Goal: Task Accomplishment & Management: Manage account settings

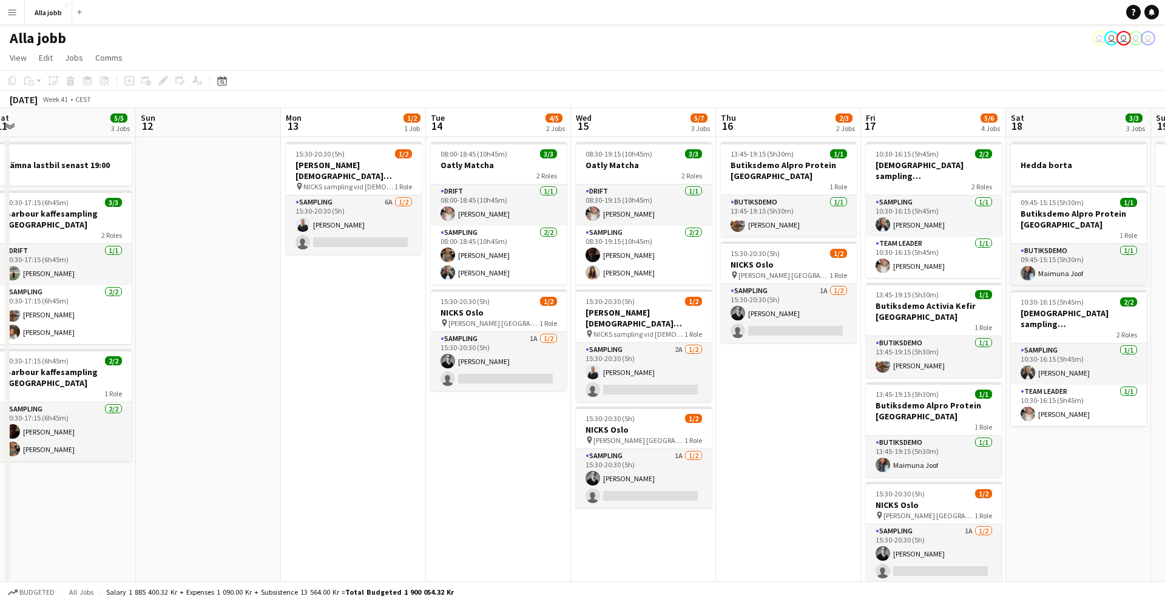
scroll to position [0, 474]
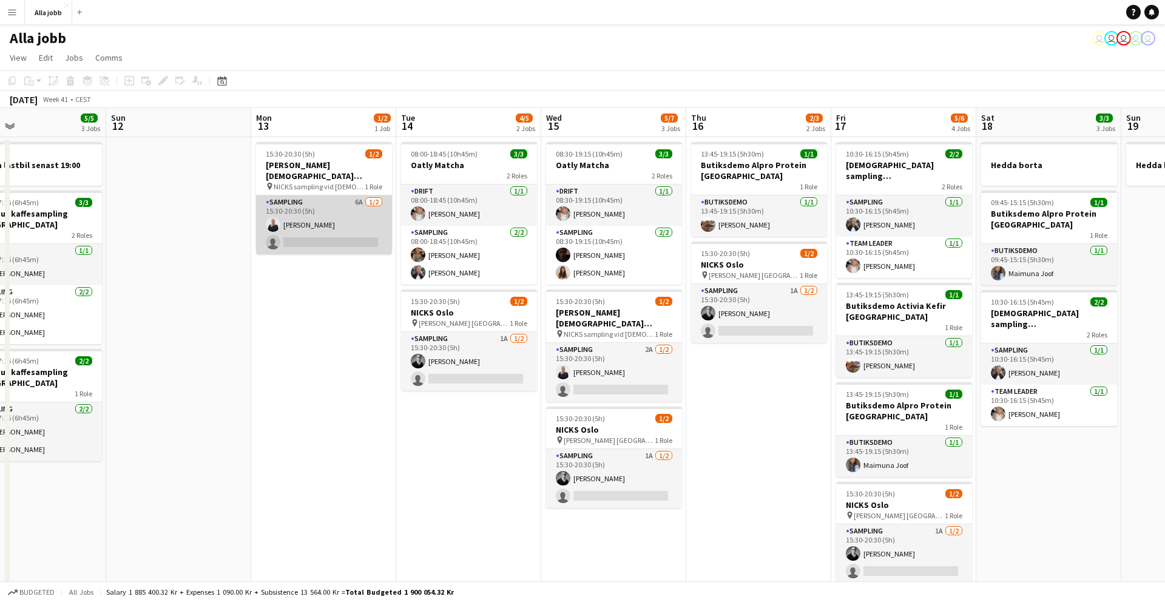
click at [343, 209] on app-card-role "Sampling 6A 1/2 15:30-20:30 (5h) Evelina Modh single-neutral-actions" at bounding box center [324, 224] width 136 height 59
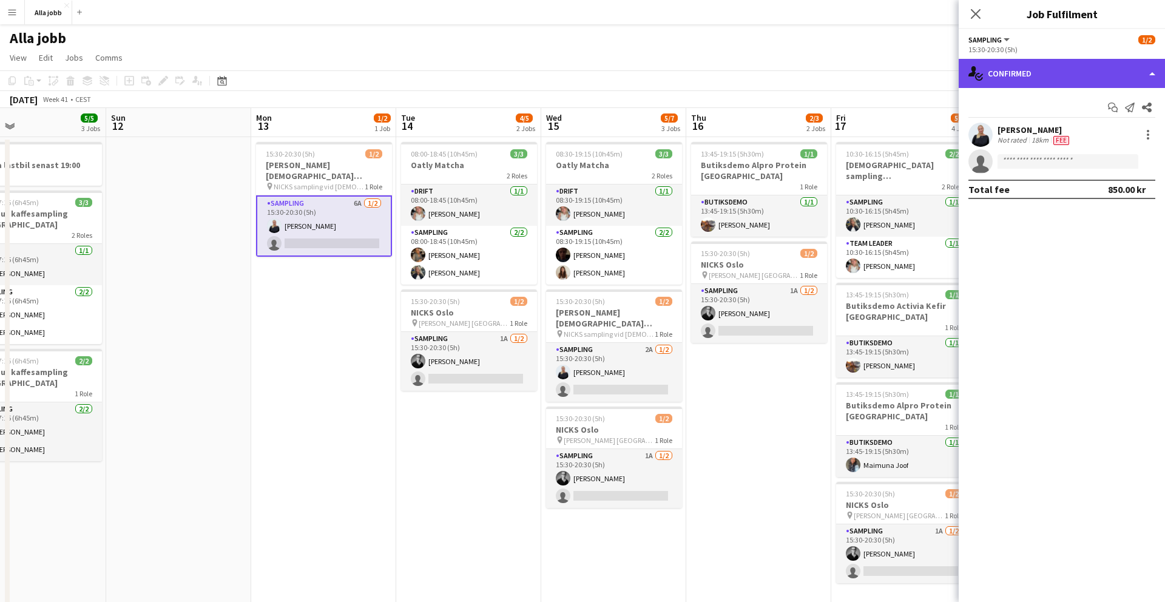
click at [1071, 66] on div "single-neutral-actions-check-2 Confirmed" at bounding box center [1061, 73] width 206 height 29
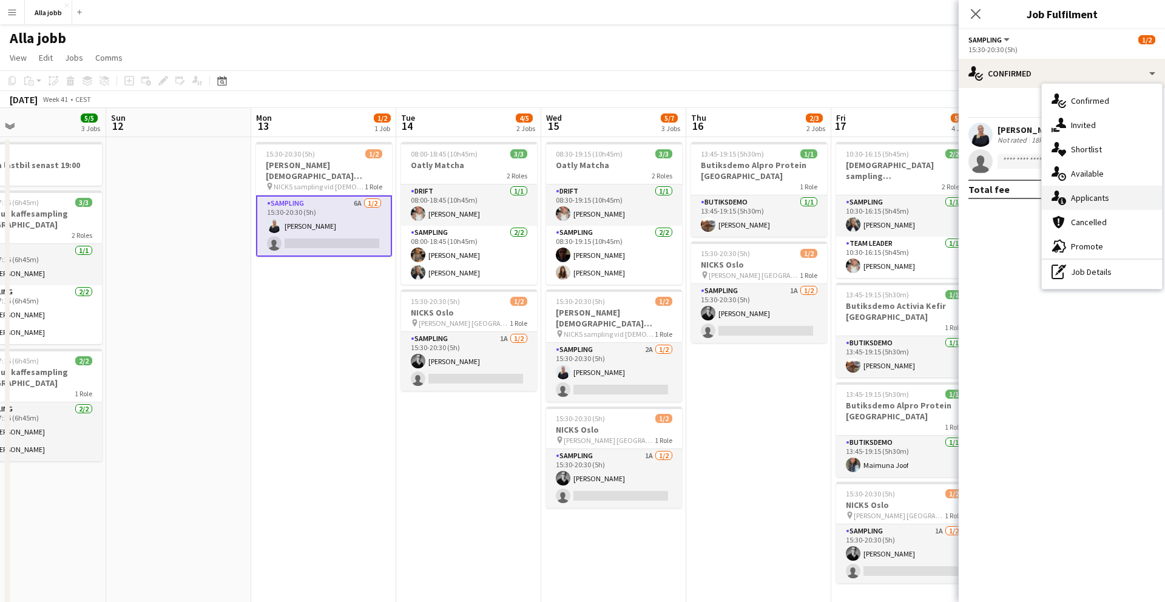
click at [1091, 196] on span "Applicants" at bounding box center [1090, 197] width 38 height 11
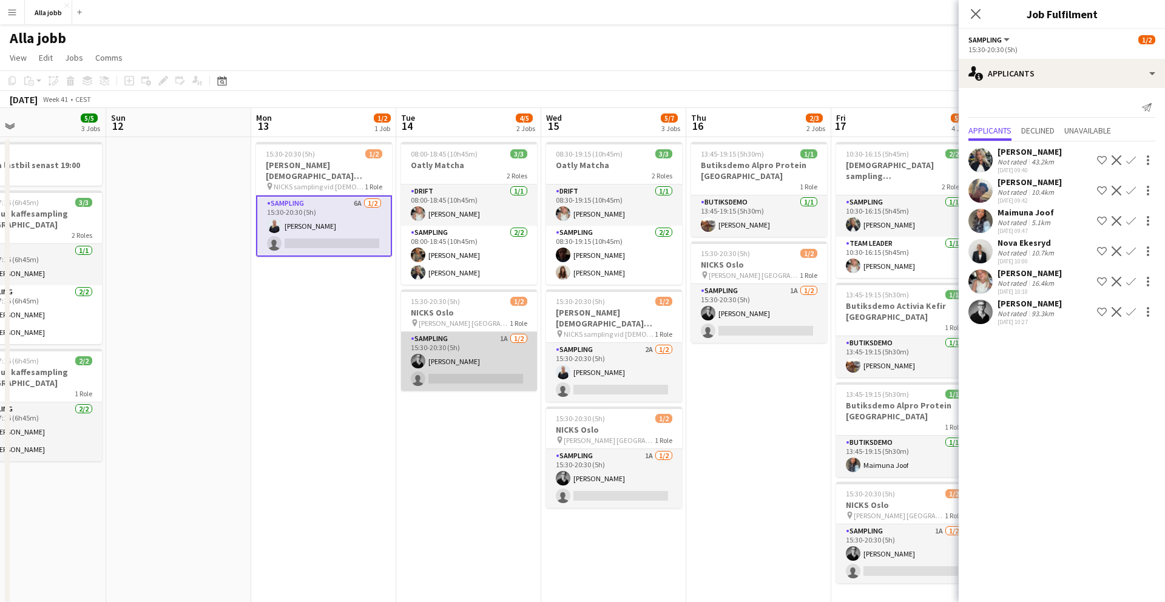
click at [467, 368] on app-card-role "Sampling 1A 1/2 15:30-20:30 (5h) Casper Lewin single-neutral-actions" at bounding box center [469, 361] width 136 height 59
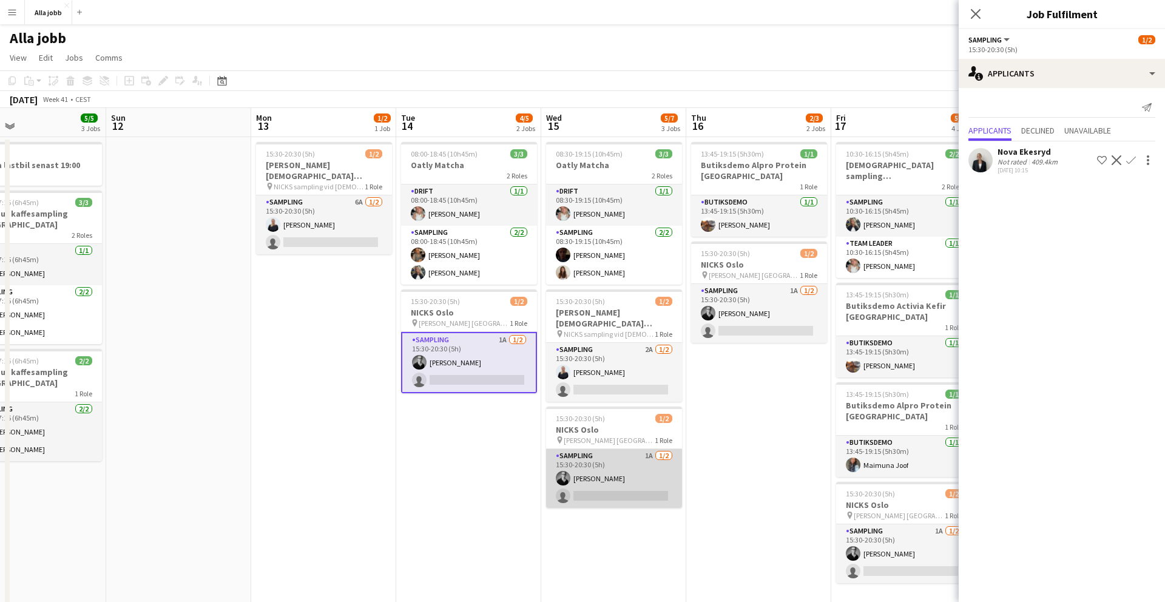
click at [608, 488] on app-card-role "Sampling 1A 1/2 15:30-20:30 (5h) Casper Lewin single-neutral-actions" at bounding box center [614, 478] width 136 height 59
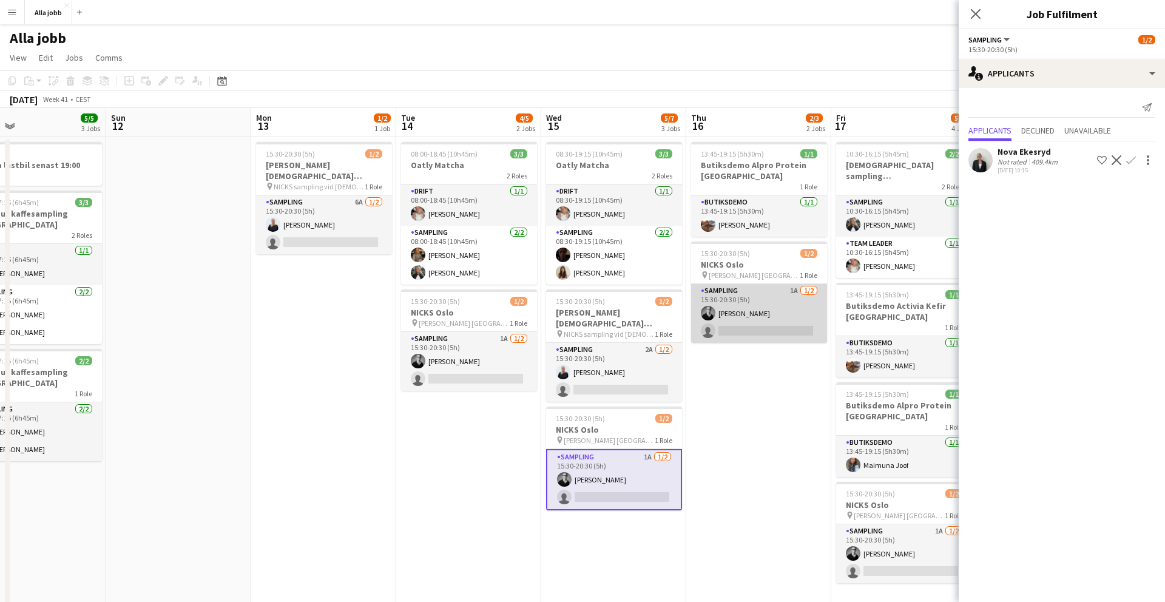
click at [748, 331] on app-card-role "Sampling 1A 1/2 15:30-20:30 (5h) Casper Lewin single-neutral-actions" at bounding box center [759, 313] width 136 height 59
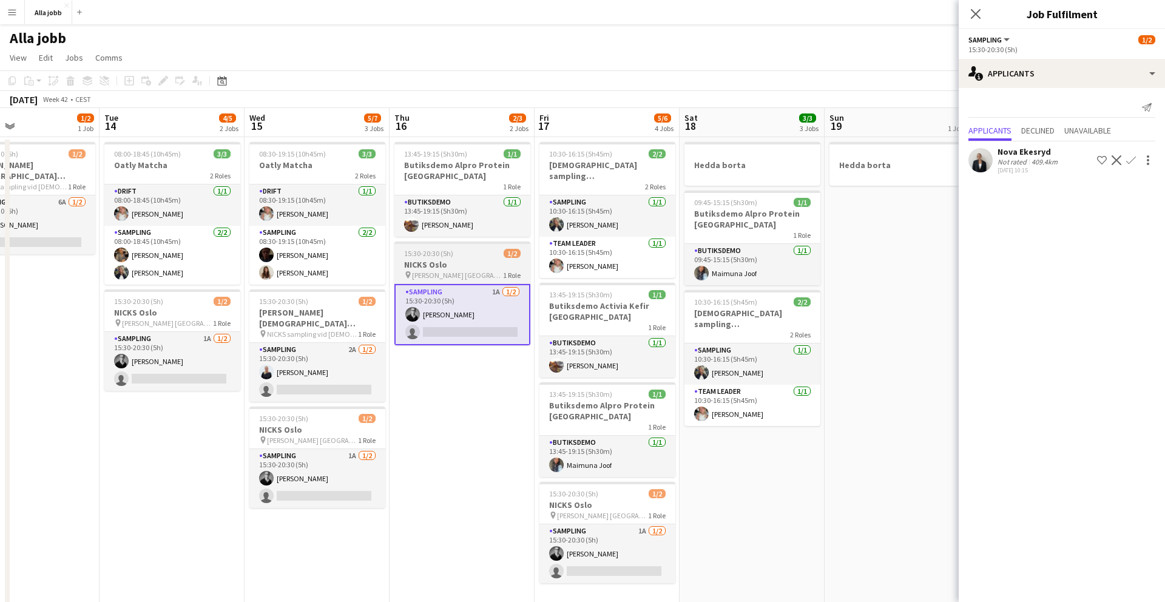
scroll to position [0, 482]
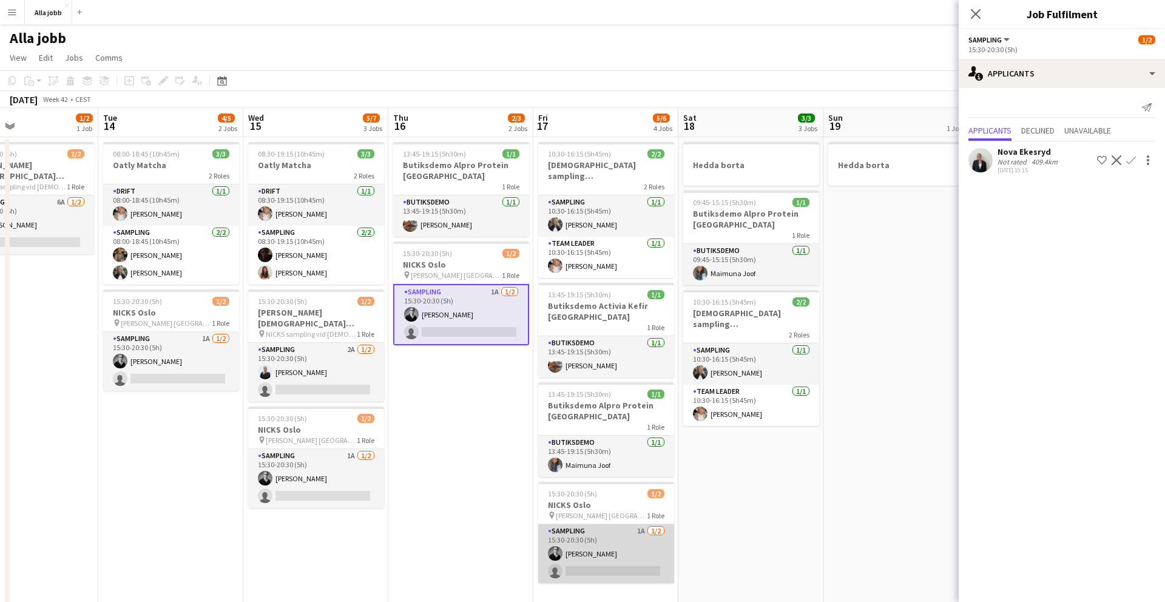
click at [610, 555] on app-card-role "Sampling 1A 1/2 15:30-20:30 (5h) Casper Lewin single-neutral-actions" at bounding box center [606, 553] width 136 height 59
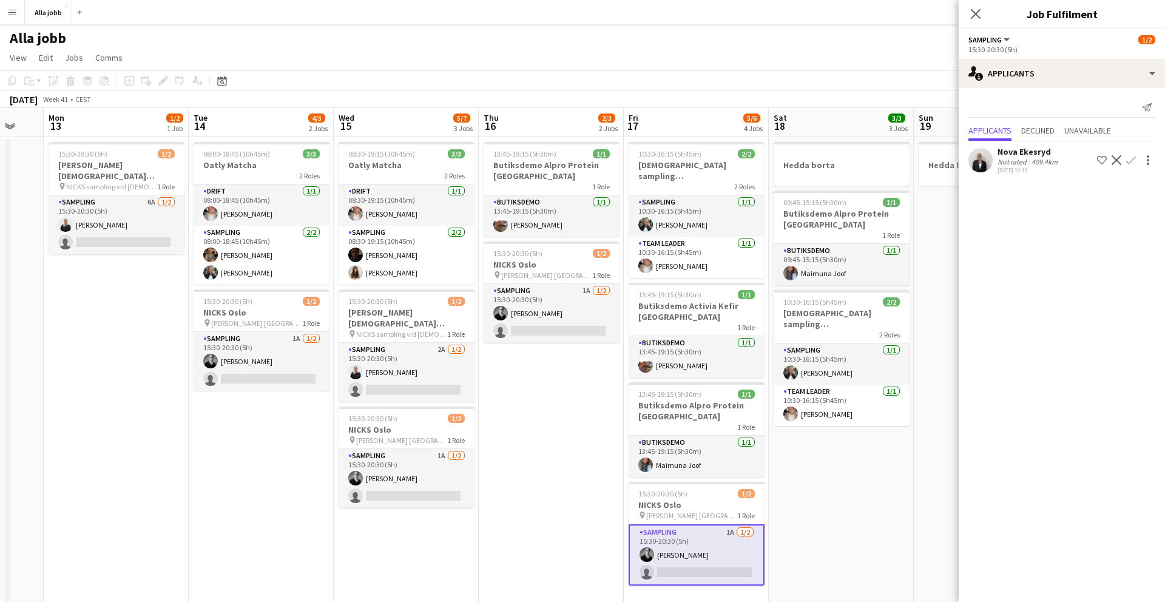
scroll to position [0, 379]
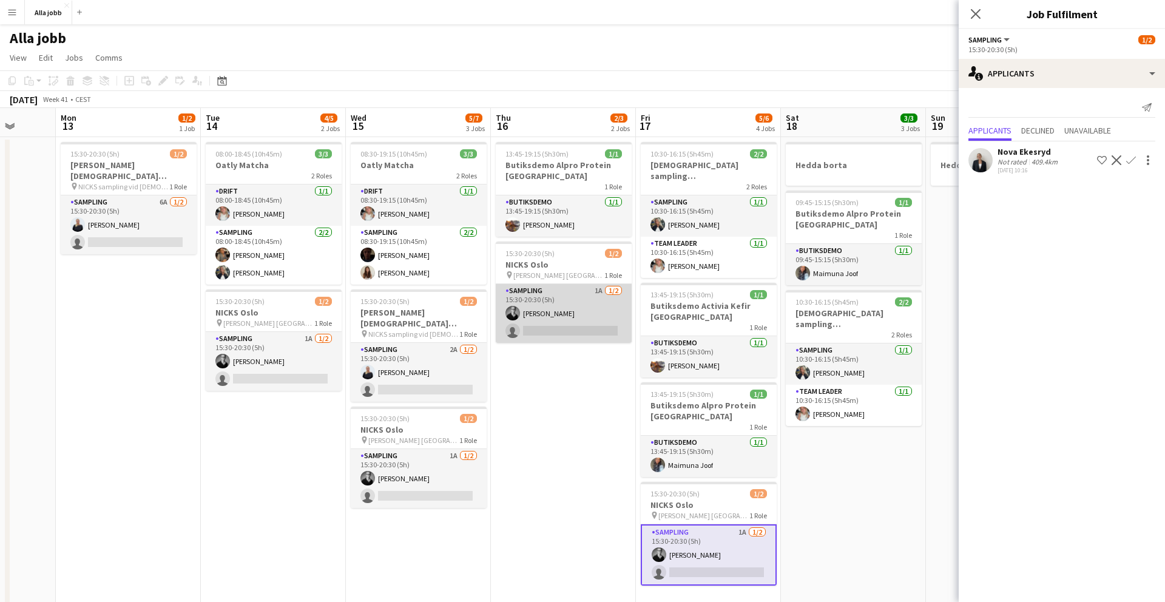
click at [552, 330] on app-card-role "Sampling 1A 1/2 15:30-20:30 (5h) Casper Lewin single-neutral-actions" at bounding box center [564, 313] width 136 height 59
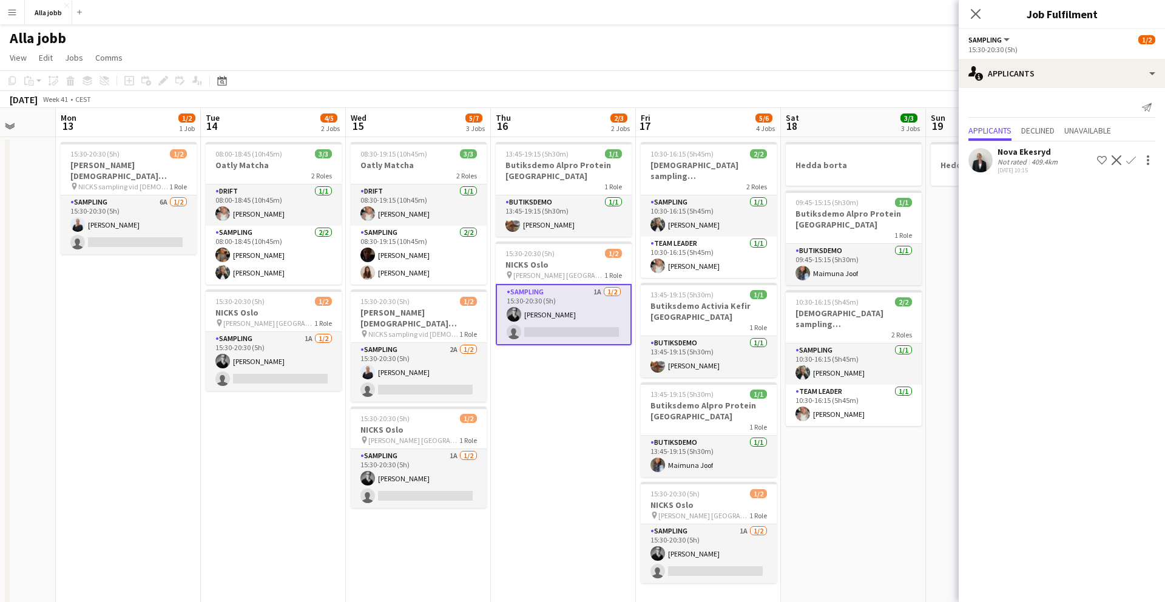
click at [979, 161] on app-user-avatar at bounding box center [980, 160] width 24 height 24
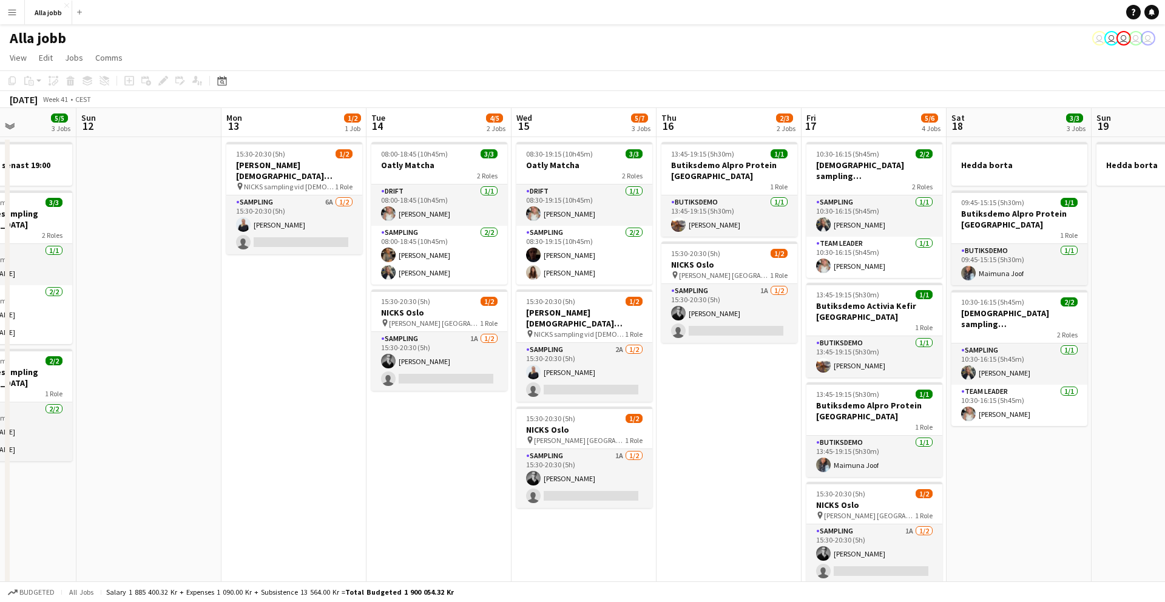
scroll to position [0, 291]
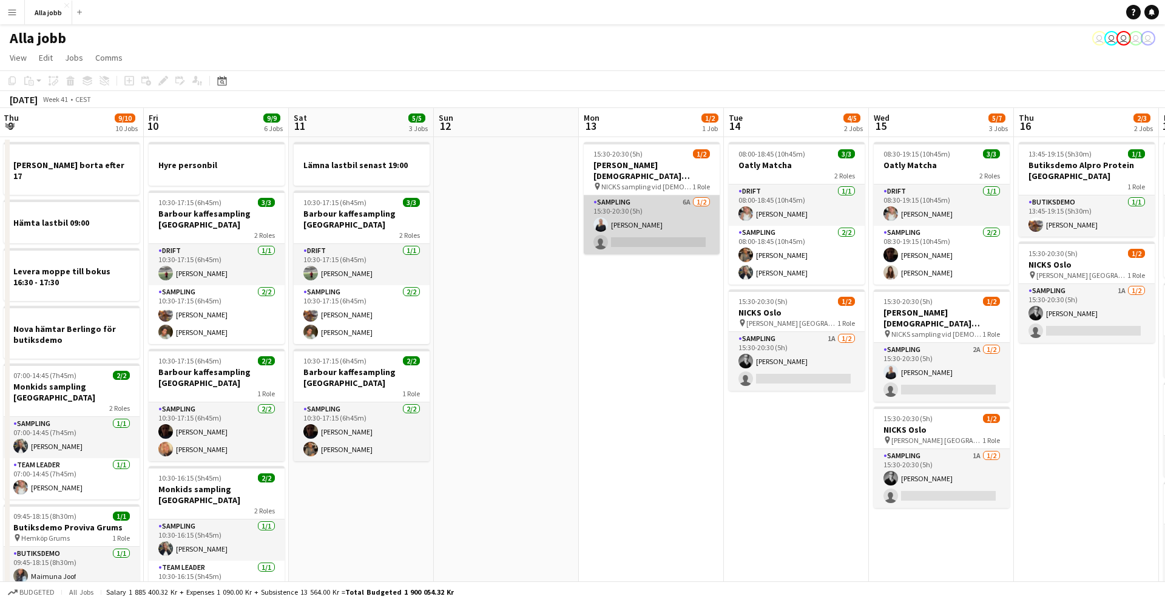
click at [653, 209] on app-card-role "Sampling 6A 1/2 15:30-20:30 (5h) Evelina Modh single-neutral-actions" at bounding box center [652, 224] width 136 height 59
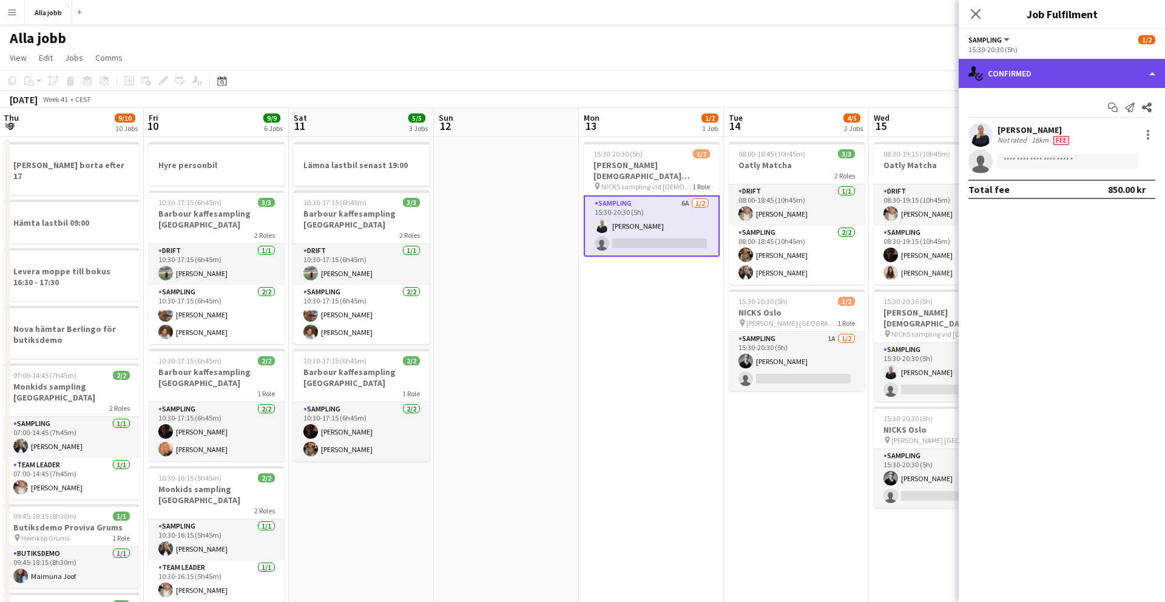
click at [1009, 76] on div "single-neutral-actions-check-2 Confirmed" at bounding box center [1061, 73] width 206 height 29
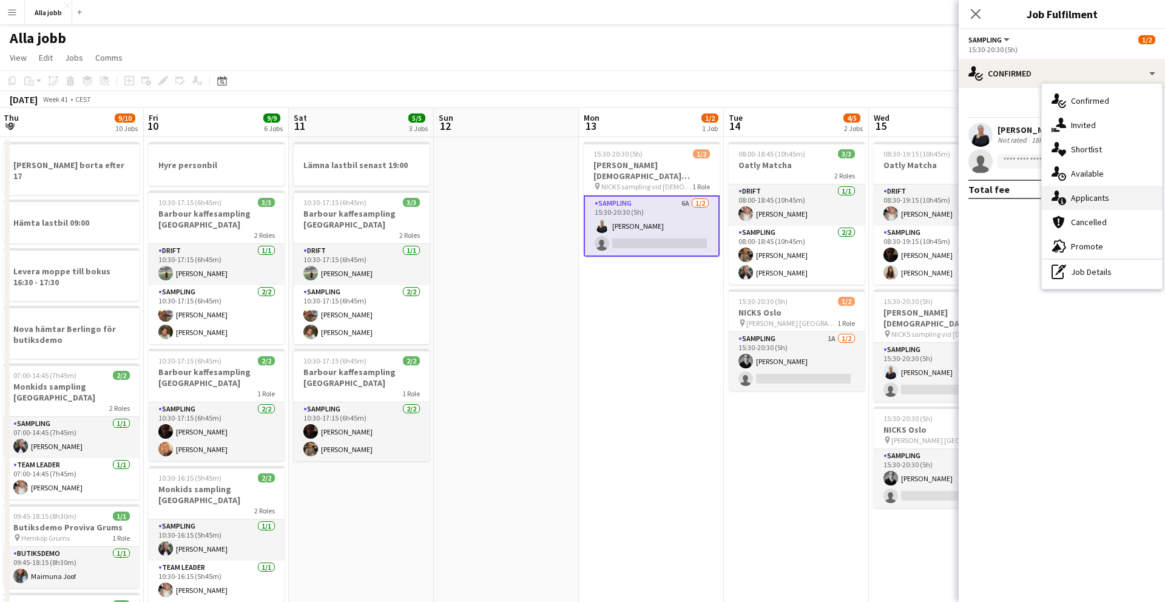
click at [1072, 201] on span "Applicants" at bounding box center [1090, 197] width 38 height 11
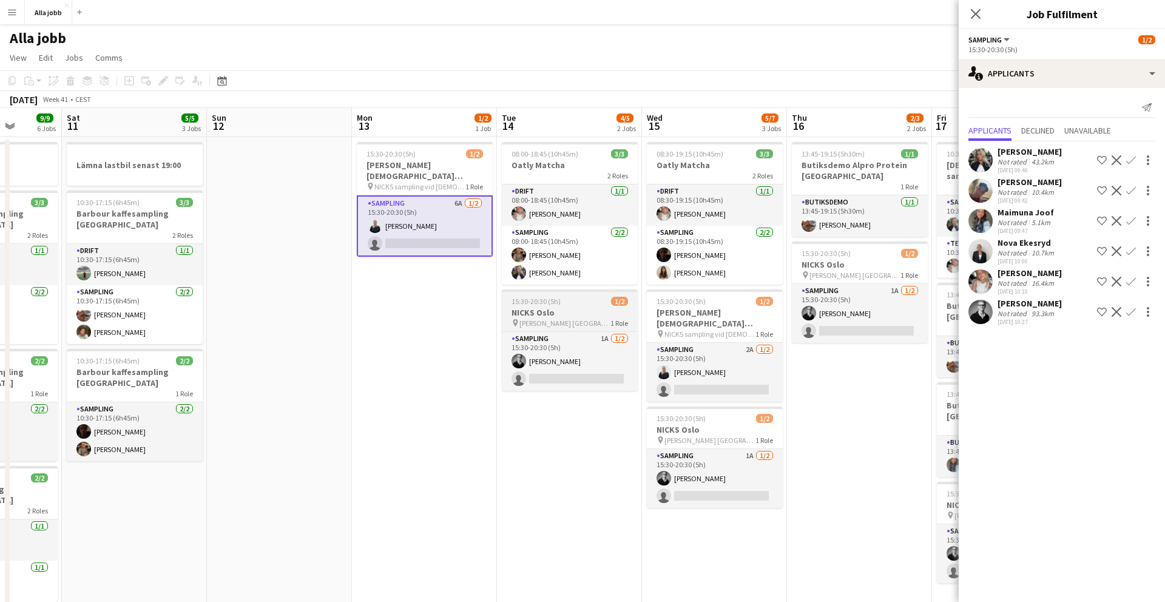
scroll to position [0, 519]
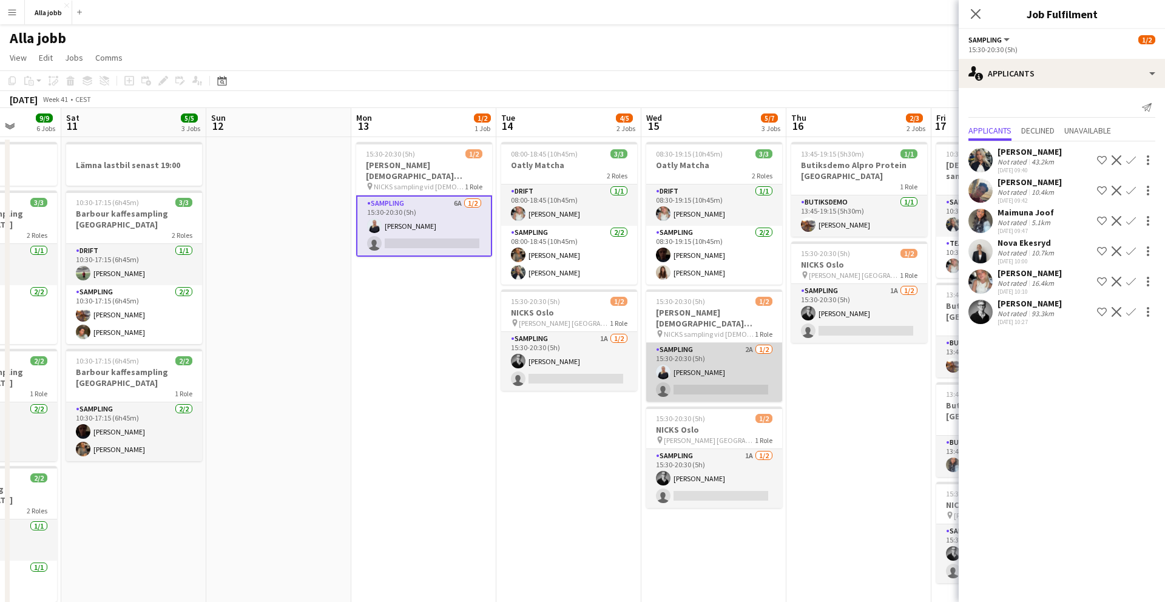
click at [702, 348] on app-card-role "Sampling 2A 1/2 15:30-20:30 (5h) Evelina Modh single-neutral-actions" at bounding box center [714, 372] width 136 height 59
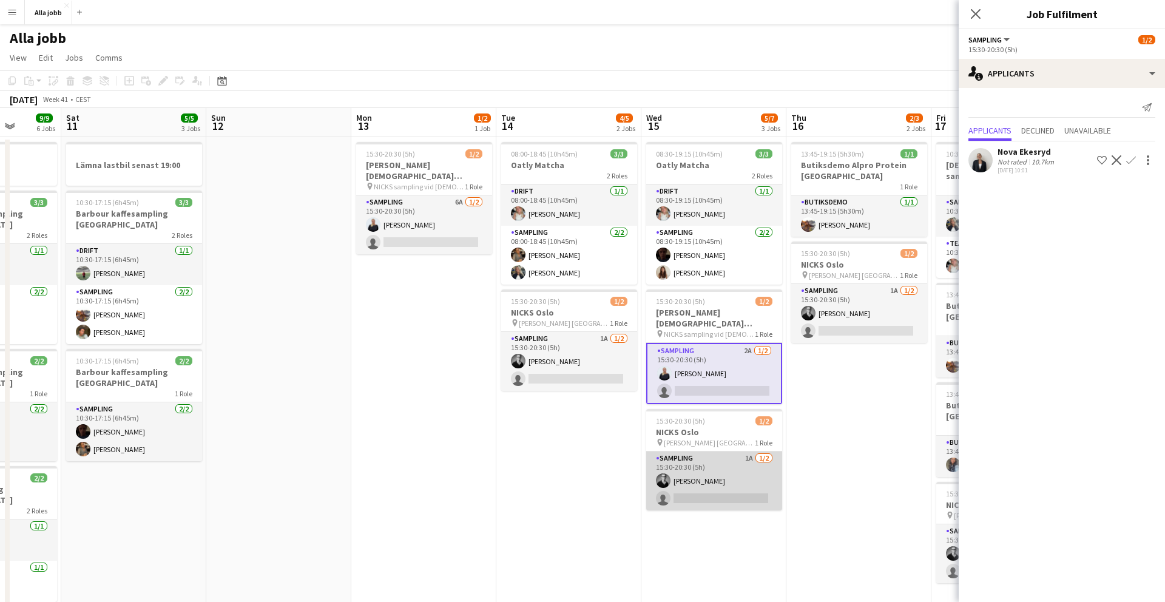
click at [705, 481] on app-card-role "Sampling 1A 1/2 15:30-20:30 (5h) Casper Lewin single-neutral-actions" at bounding box center [714, 480] width 136 height 59
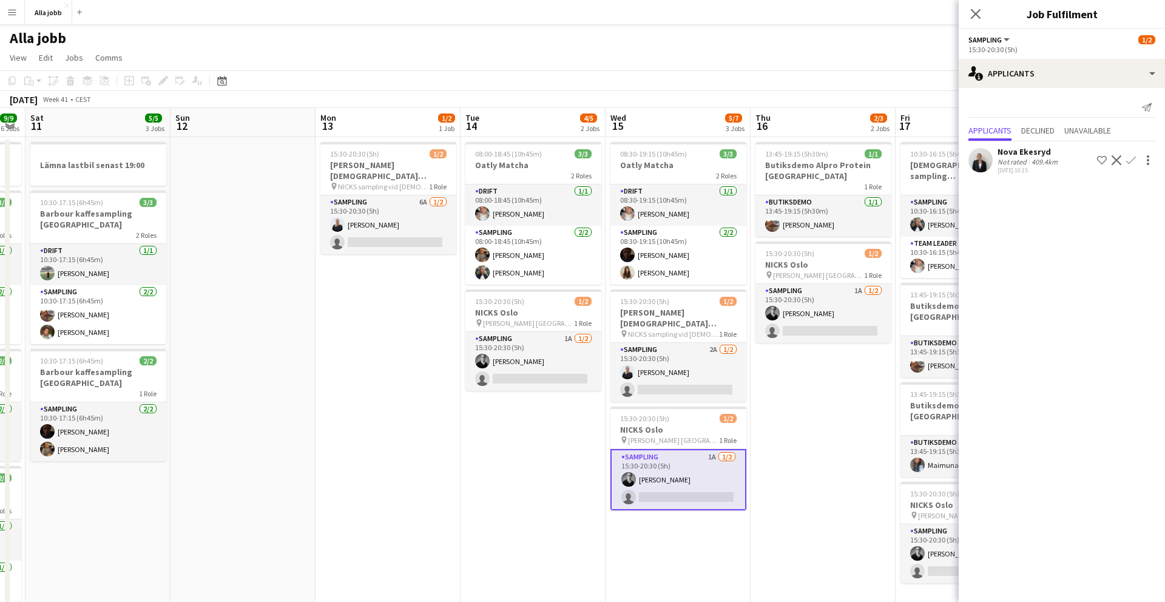
scroll to position [0, 578]
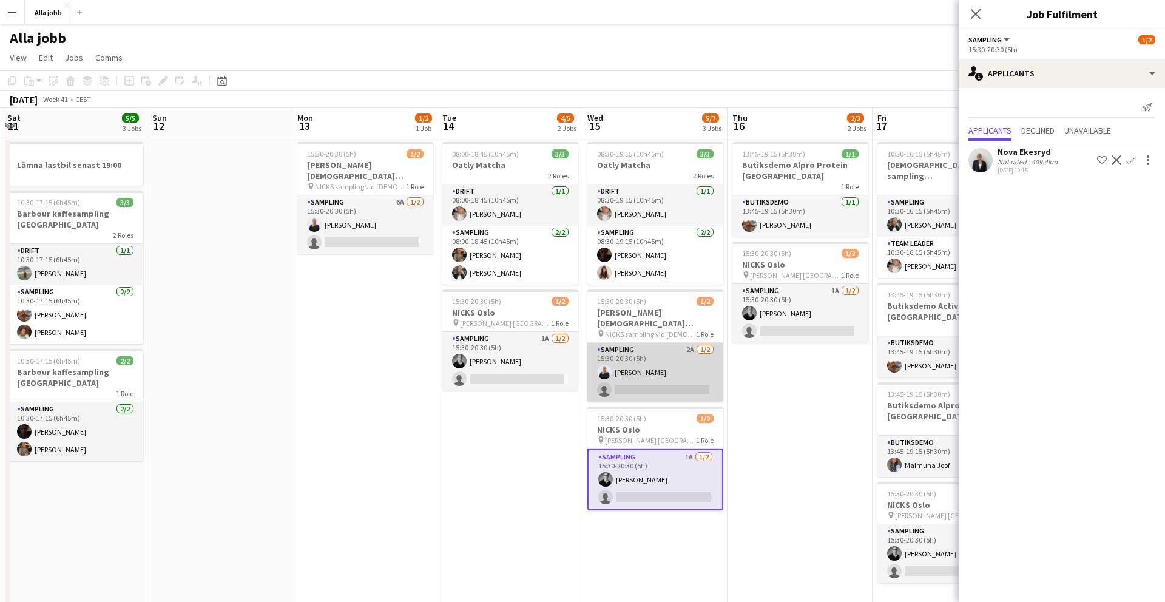
click at [661, 368] on app-card-role "Sampling 2A 1/2 15:30-20:30 (5h) Evelina Modh single-neutral-actions" at bounding box center [655, 372] width 136 height 59
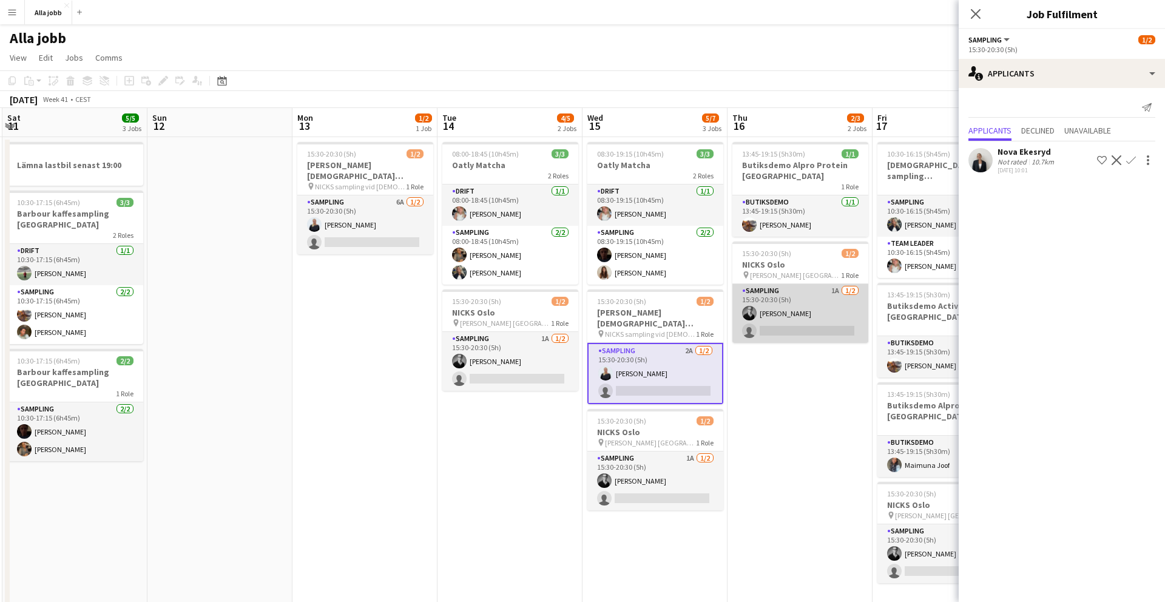
click at [773, 312] on app-card-role "Sampling 1A 1/2 15:30-20:30 (5h) Casper Lewin single-neutral-actions" at bounding box center [800, 313] width 136 height 59
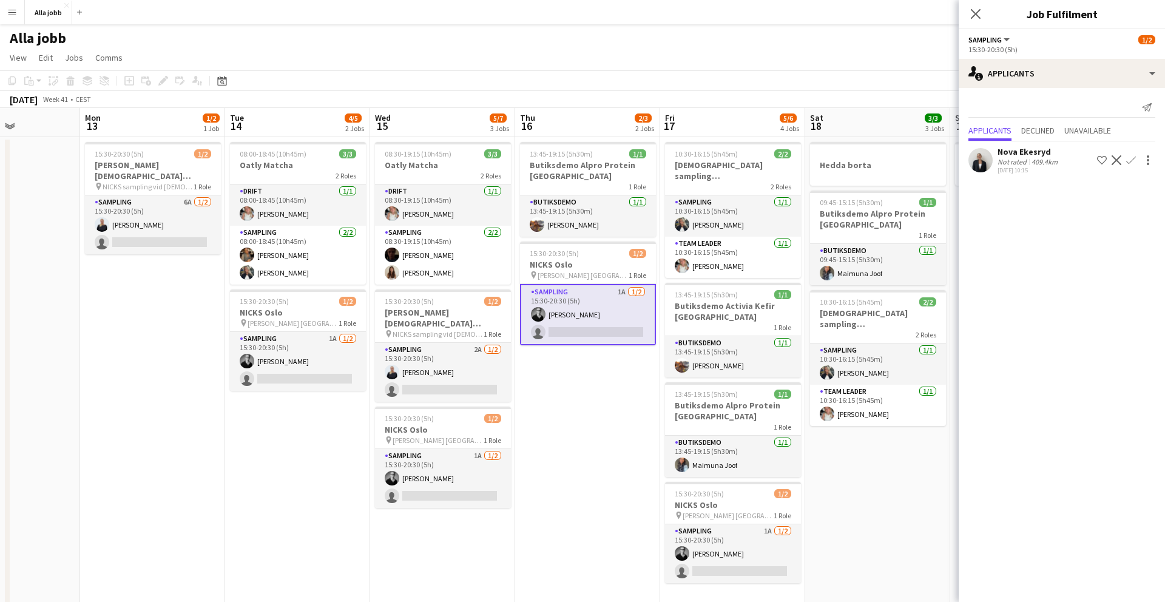
scroll to position [0, 537]
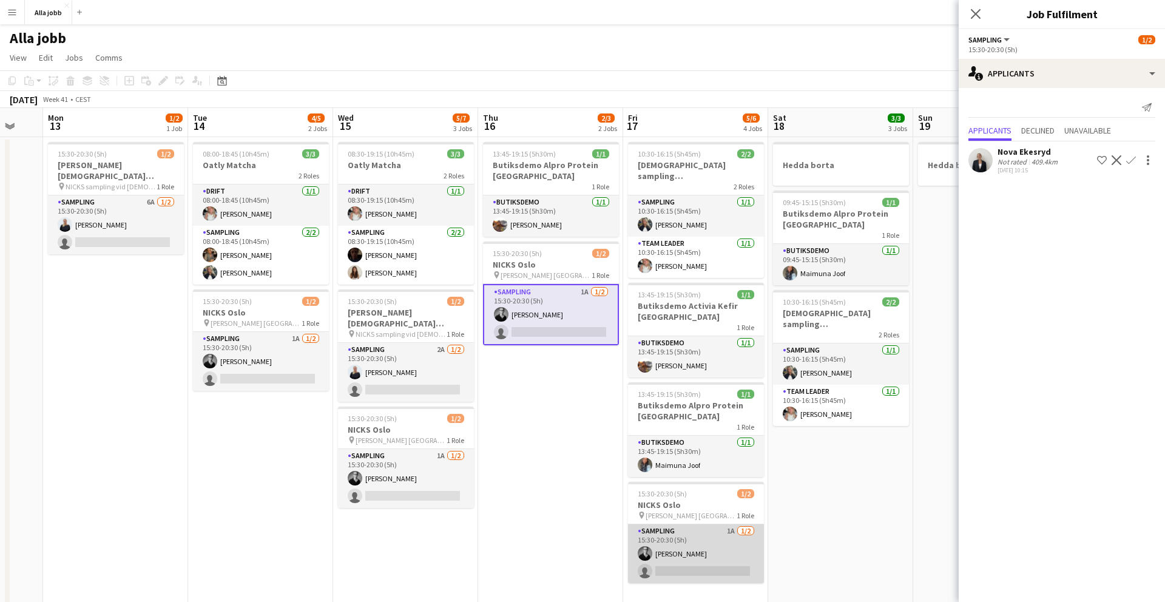
click at [703, 538] on app-card-role "Sampling 1A 1/2 15:30-20:30 (5h) Casper Lewin single-neutral-actions" at bounding box center [696, 553] width 136 height 59
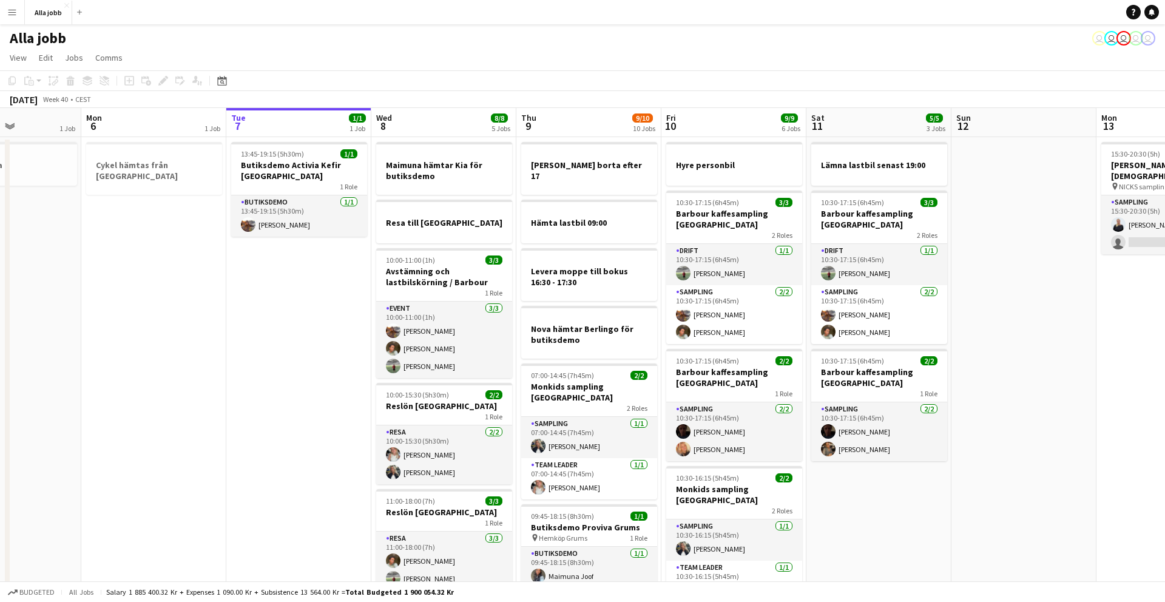
scroll to position [0, 354]
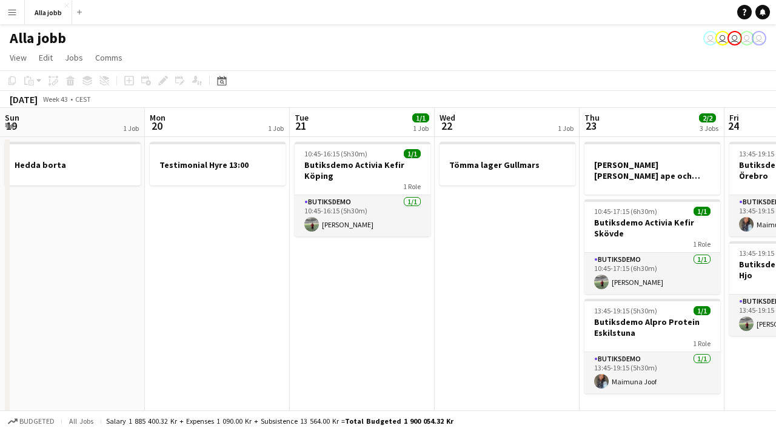
scroll to position [0, 548]
